Goal: Task Accomplishment & Management: Use online tool/utility

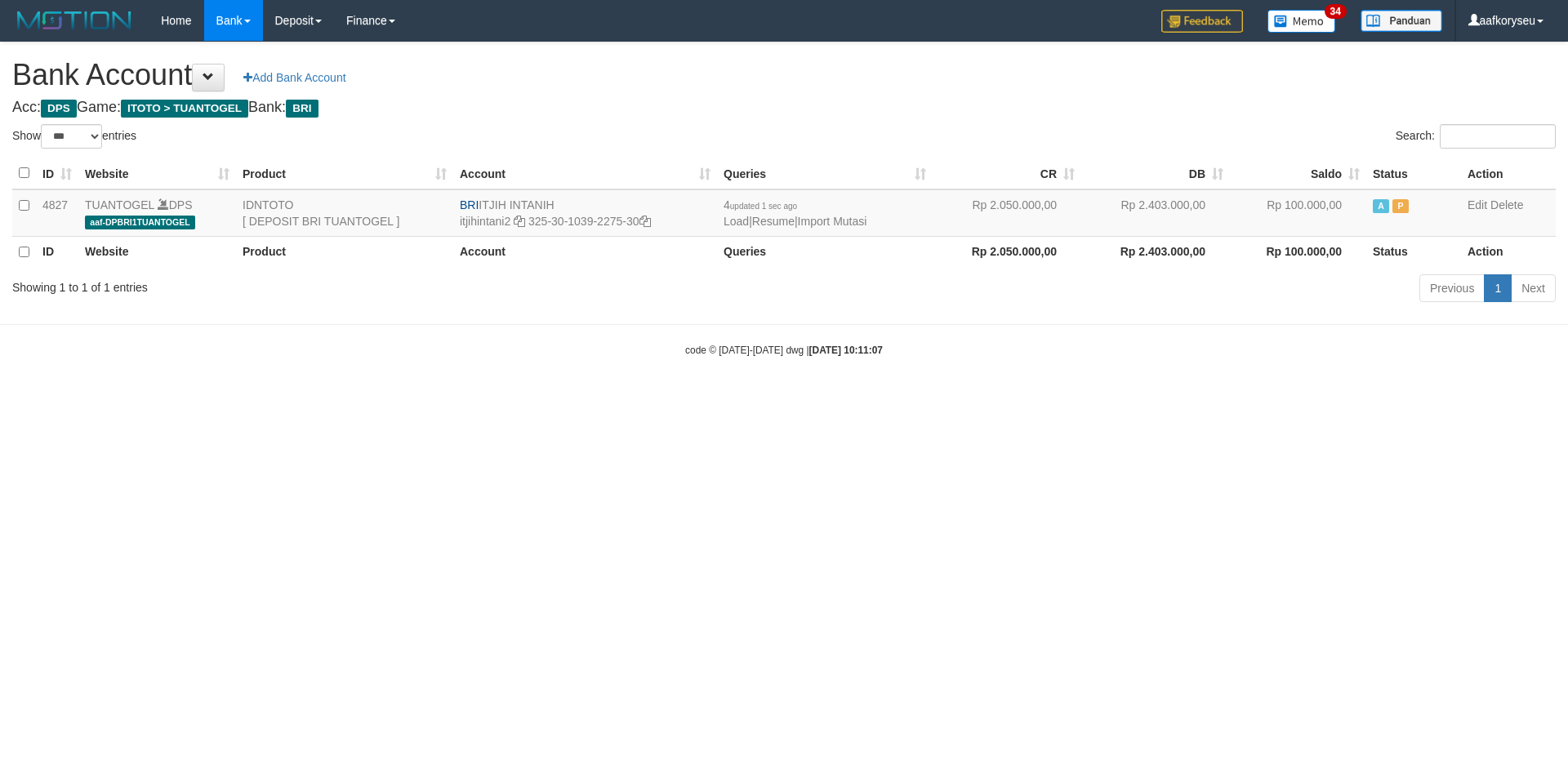
select select "***"
click at [857, 217] on link "Import Mutasi" at bounding box center [832, 221] width 69 height 13
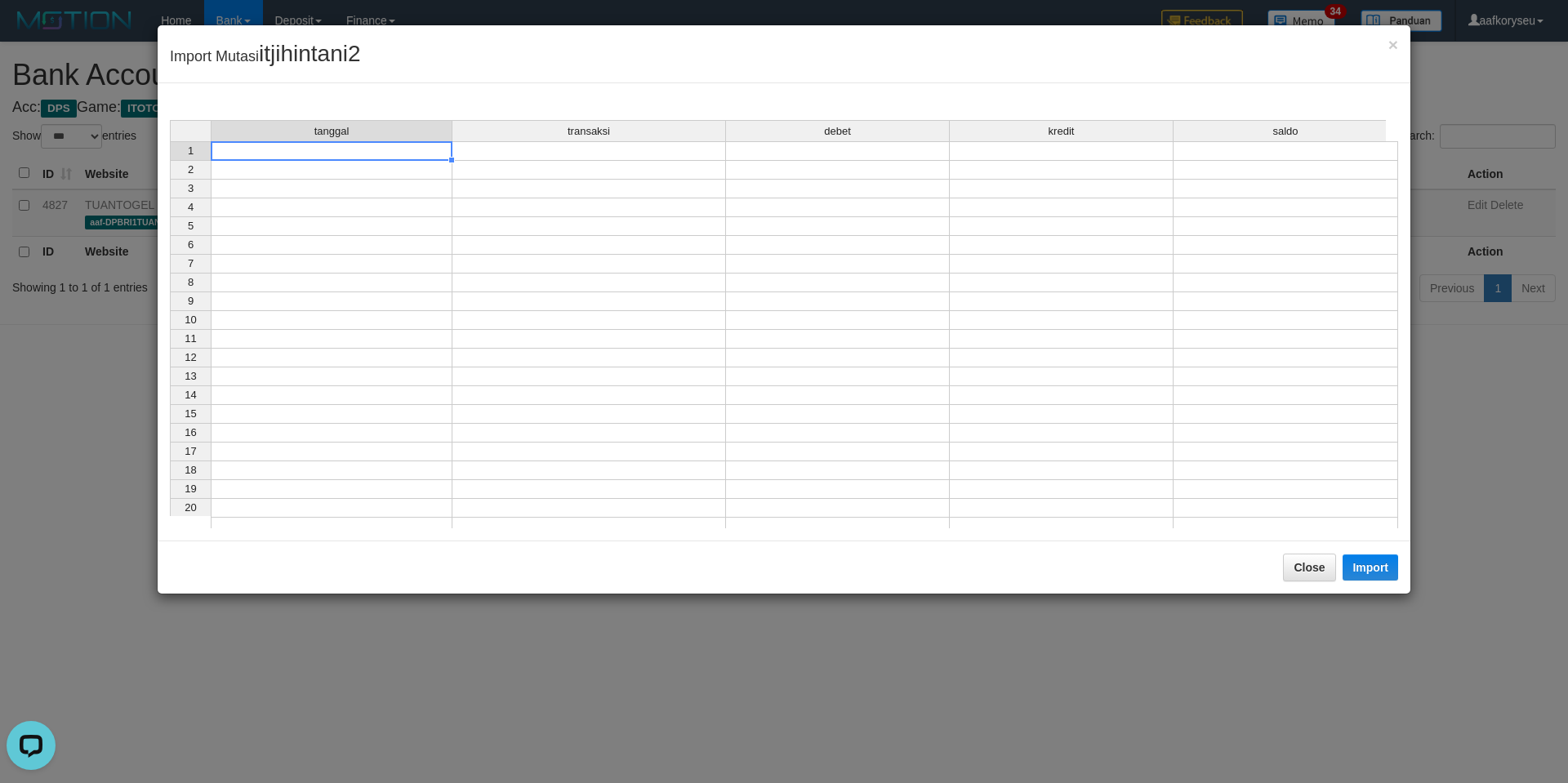
click at [339, 156] on td at bounding box center [332, 151] width 242 height 19
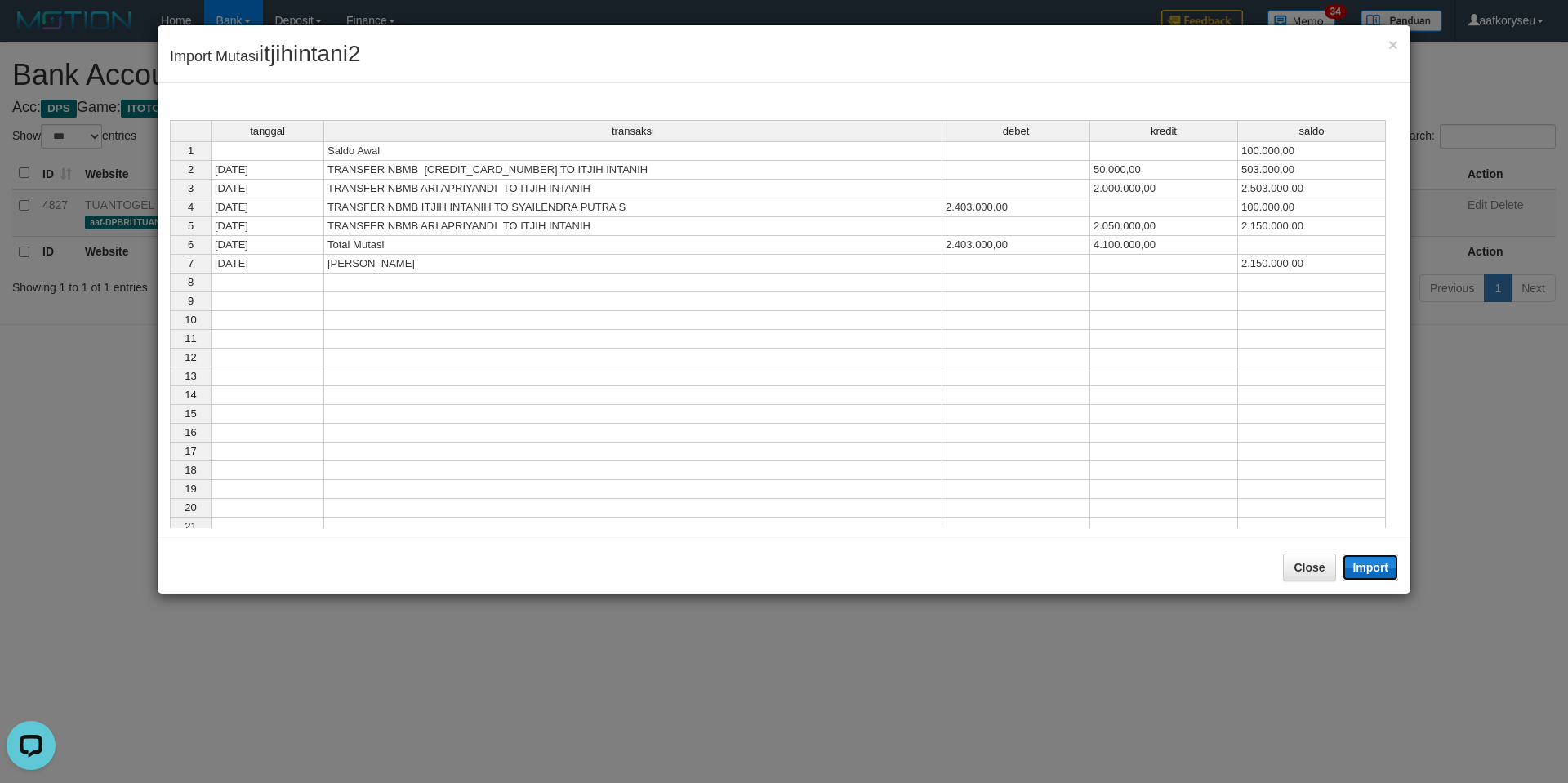
click at [1378, 572] on button "Import" at bounding box center [1371, 567] width 55 height 26
